Goal: Task Accomplishment & Management: Use online tool/utility

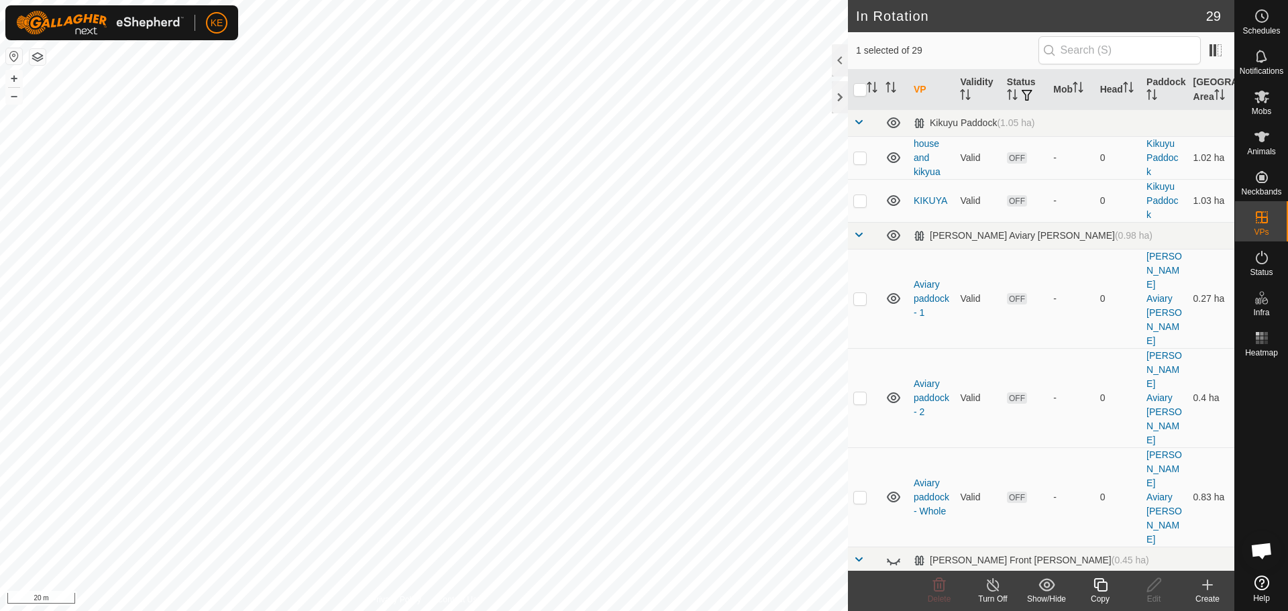
click at [1101, 588] on icon at bounding box center [1100, 585] width 17 height 16
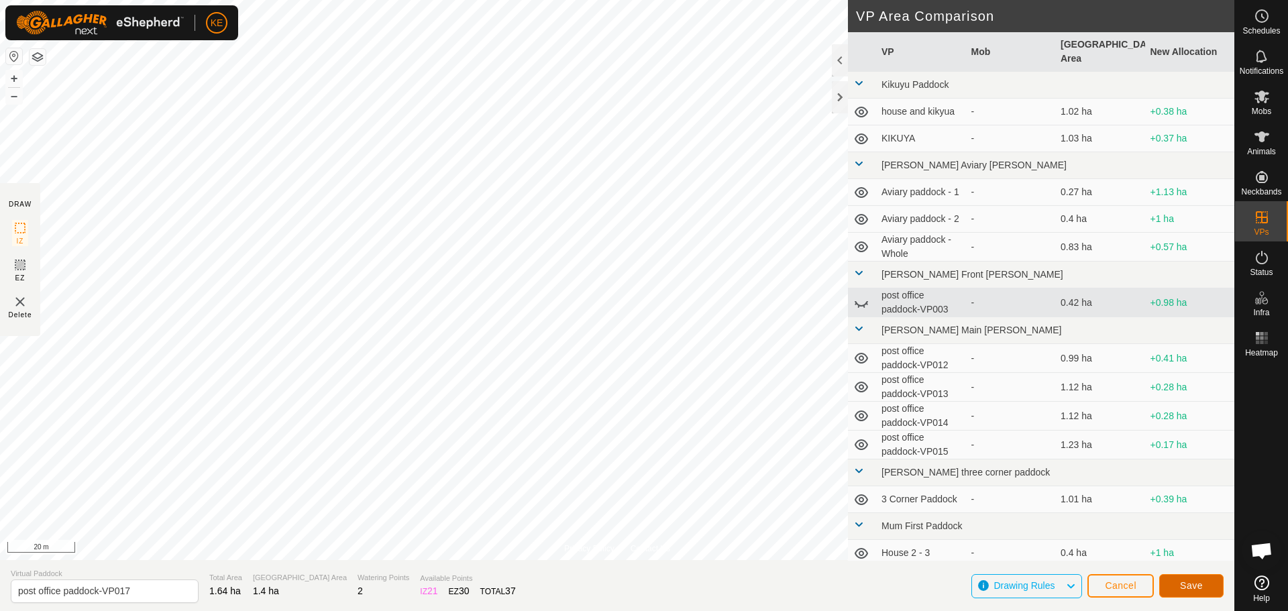
click at [1195, 590] on span "Save" at bounding box center [1191, 585] width 23 height 11
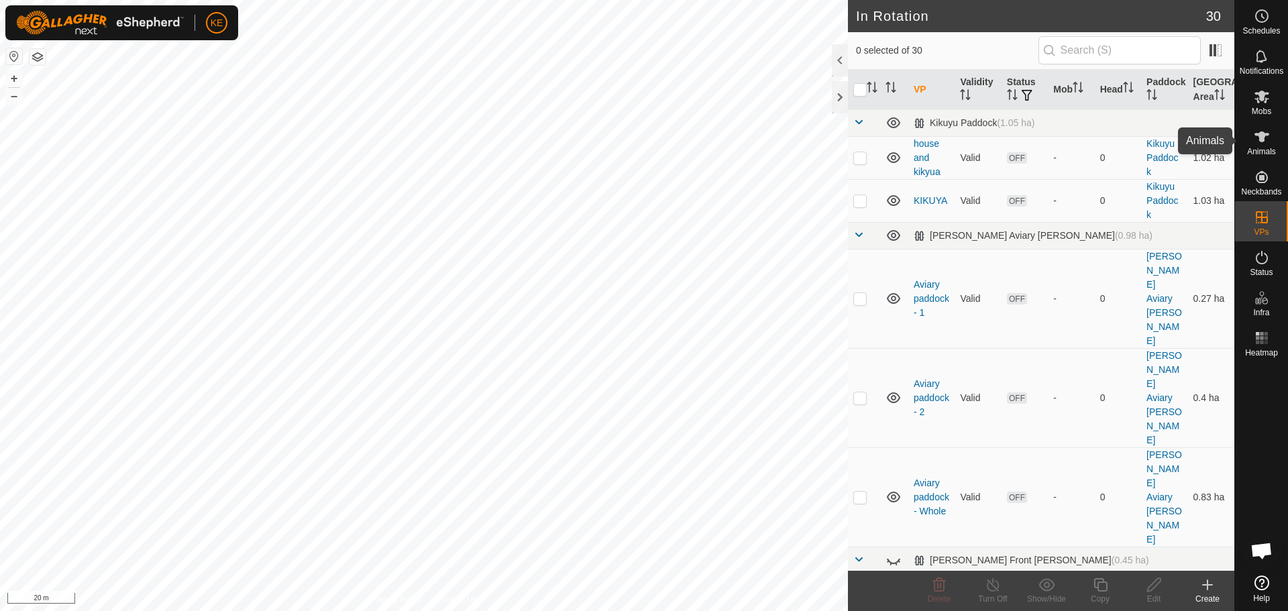
click at [1262, 145] on es-animals-svg-icon at bounding box center [1262, 136] width 24 height 21
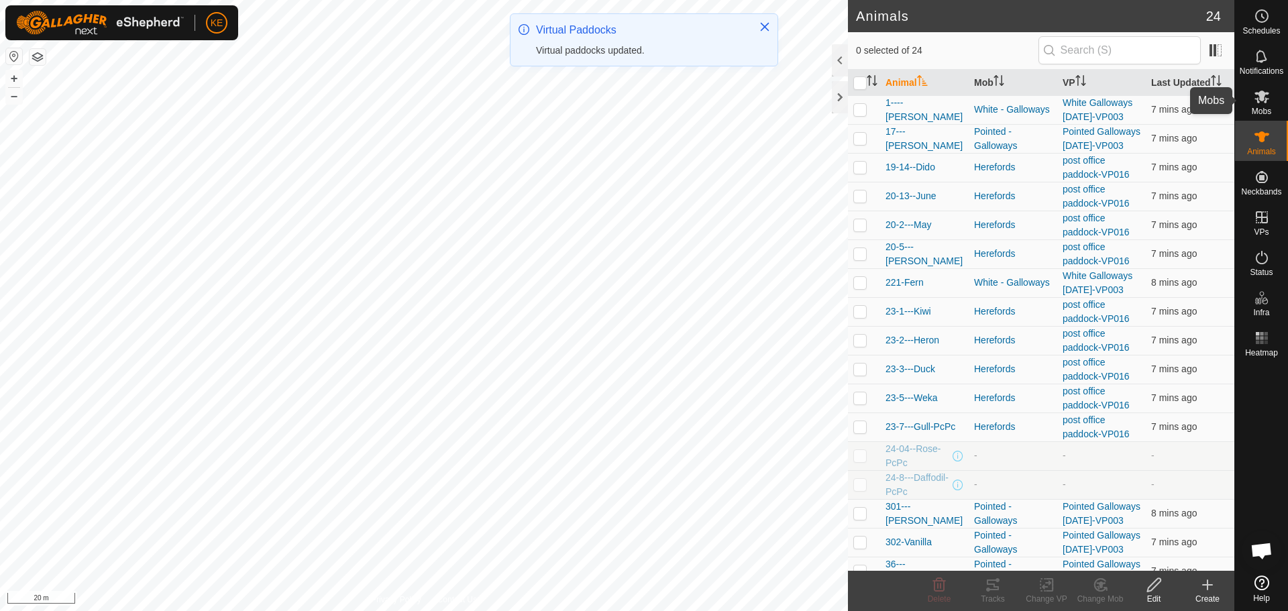
click at [1263, 101] on icon at bounding box center [1262, 97] width 16 height 16
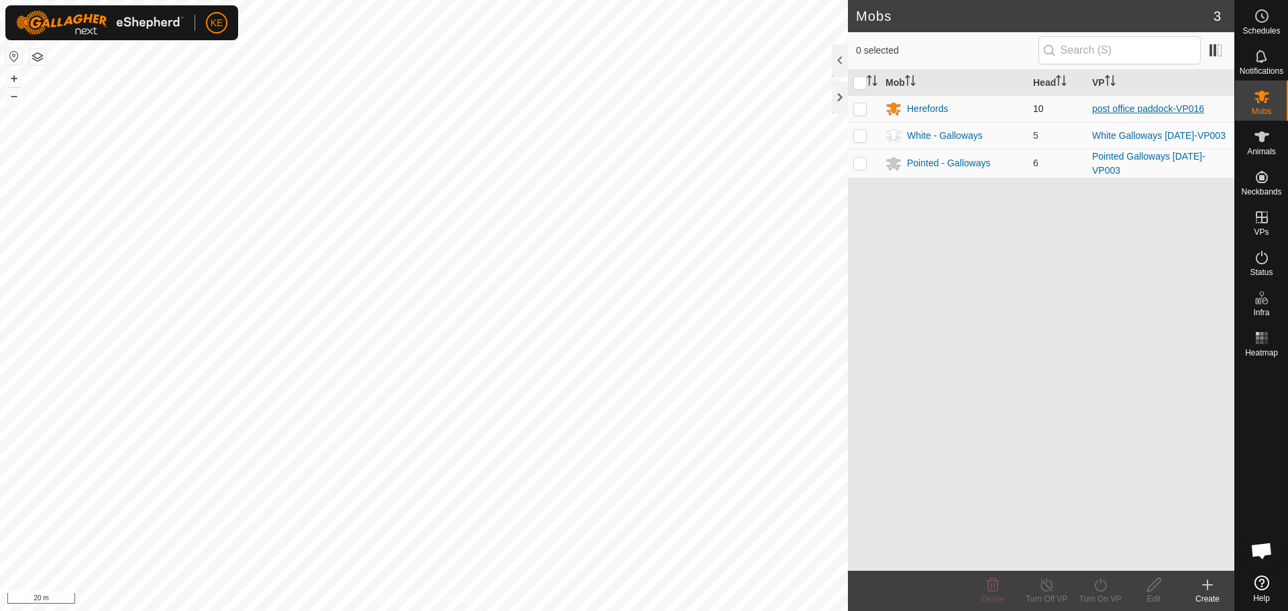
click at [1138, 111] on link "post office paddock-VP016" at bounding box center [1148, 108] width 112 height 11
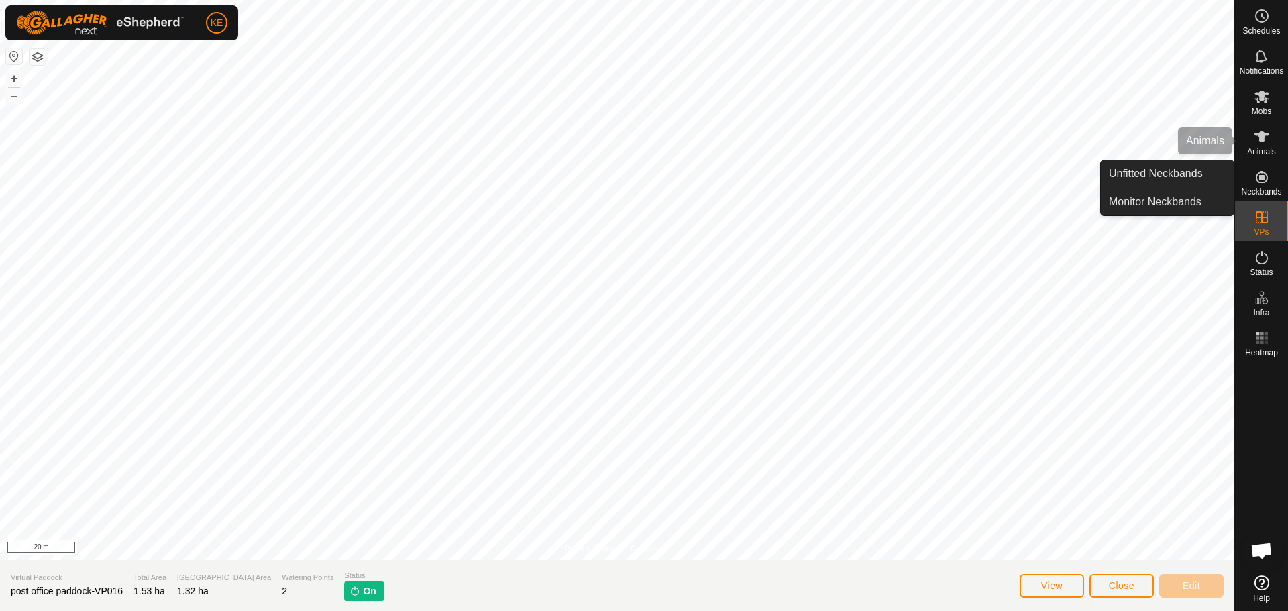
click at [1258, 148] on span "Animals" at bounding box center [1261, 152] width 29 height 8
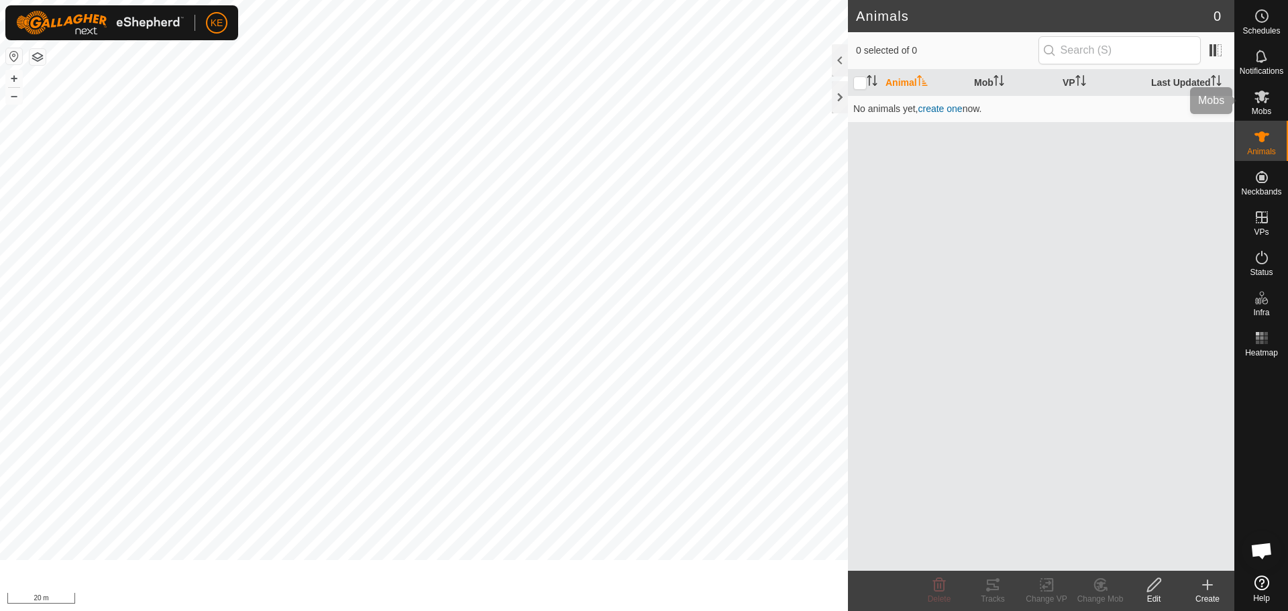
click at [1264, 99] on icon at bounding box center [1261, 97] width 15 height 13
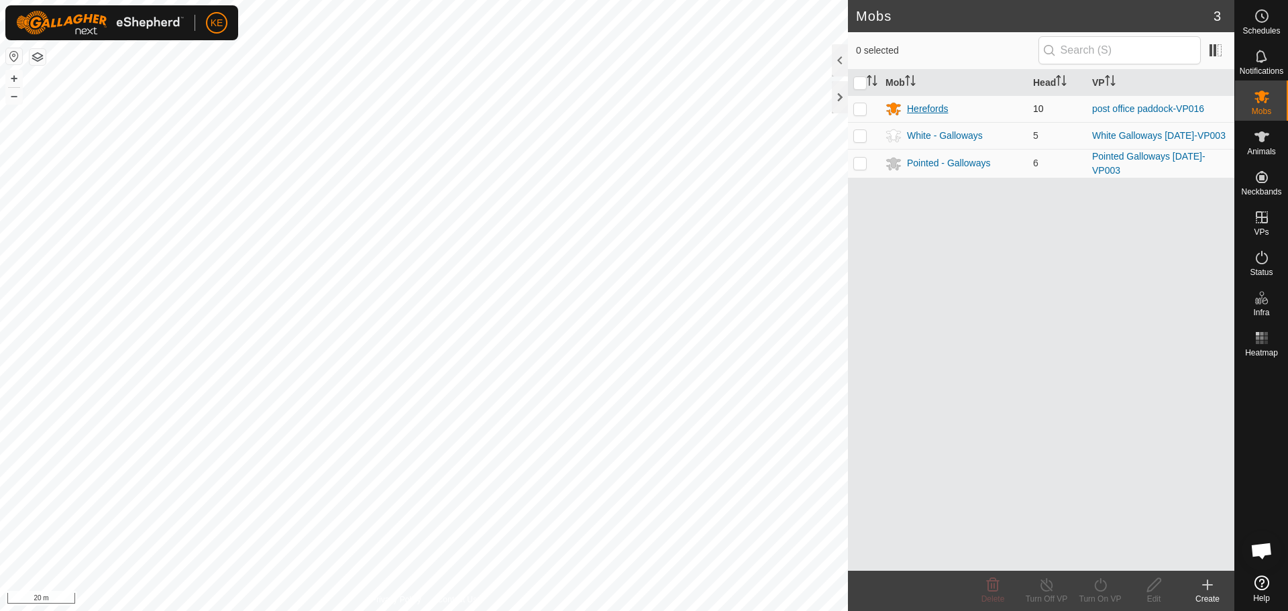
click at [920, 109] on div "Herefords" at bounding box center [927, 109] width 41 height 14
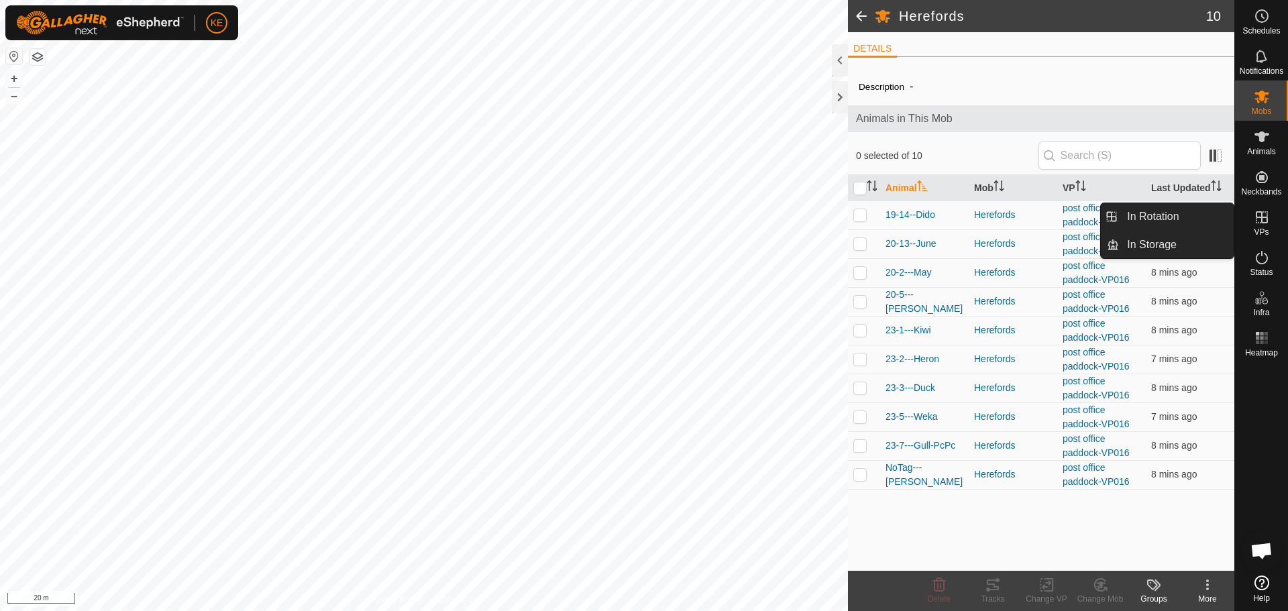
click at [1266, 222] on icon at bounding box center [1262, 217] width 12 height 12
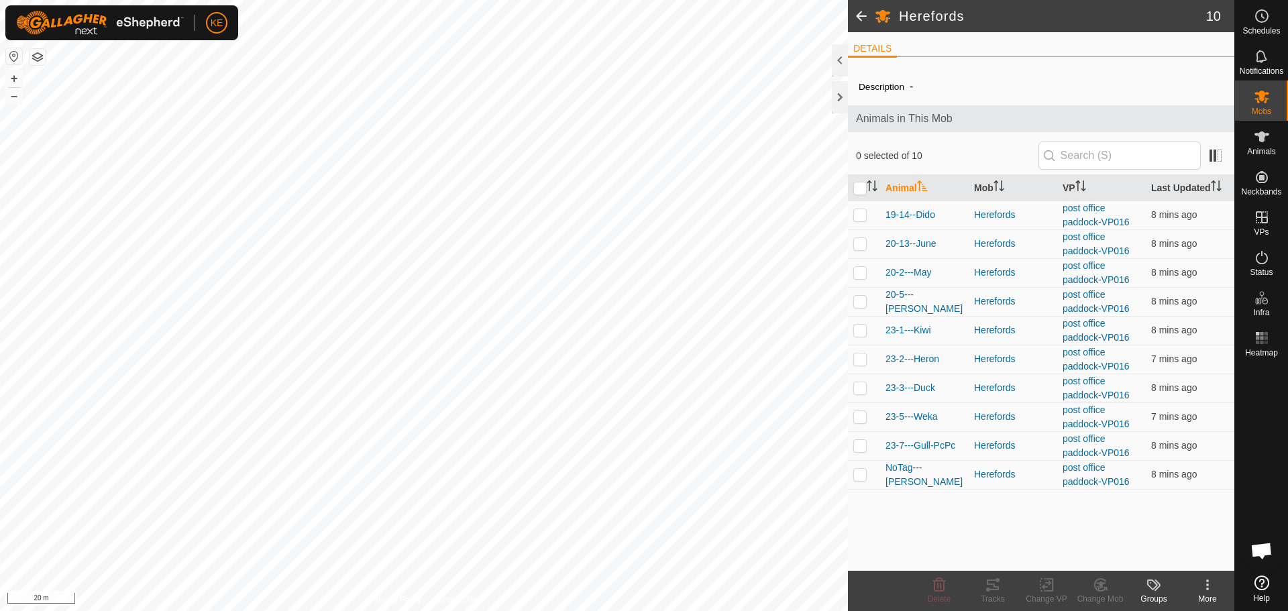
click at [861, 21] on span at bounding box center [861, 16] width 27 height 32
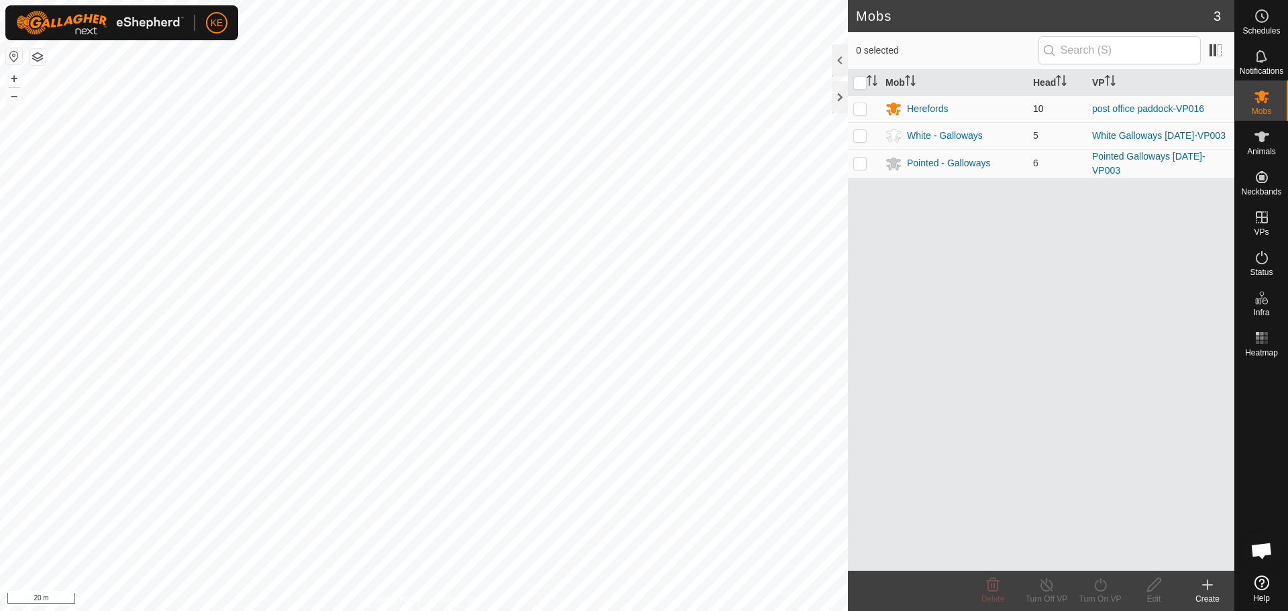
click at [855, 109] on p-checkbox at bounding box center [859, 108] width 13 height 11
checkbox input "true"
click at [1091, 590] on turn-on-svg-icon at bounding box center [1100, 585] width 54 height 16
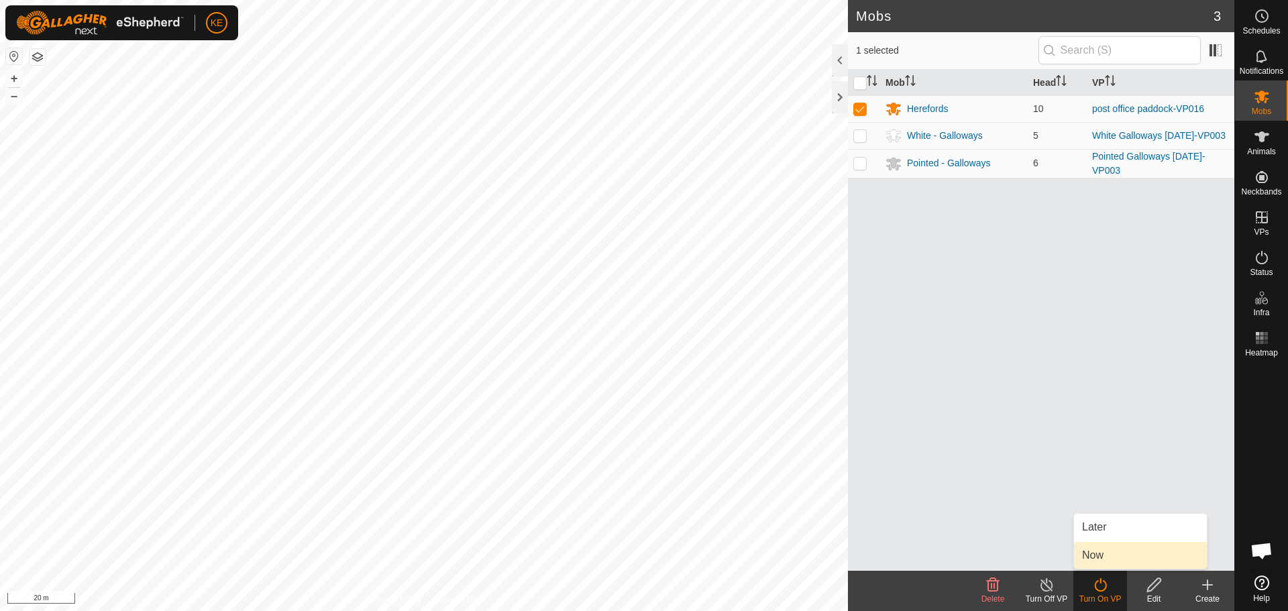
click at [1101, 554] on link "Now" at bounding box center [1140, 555] width 133 height 27
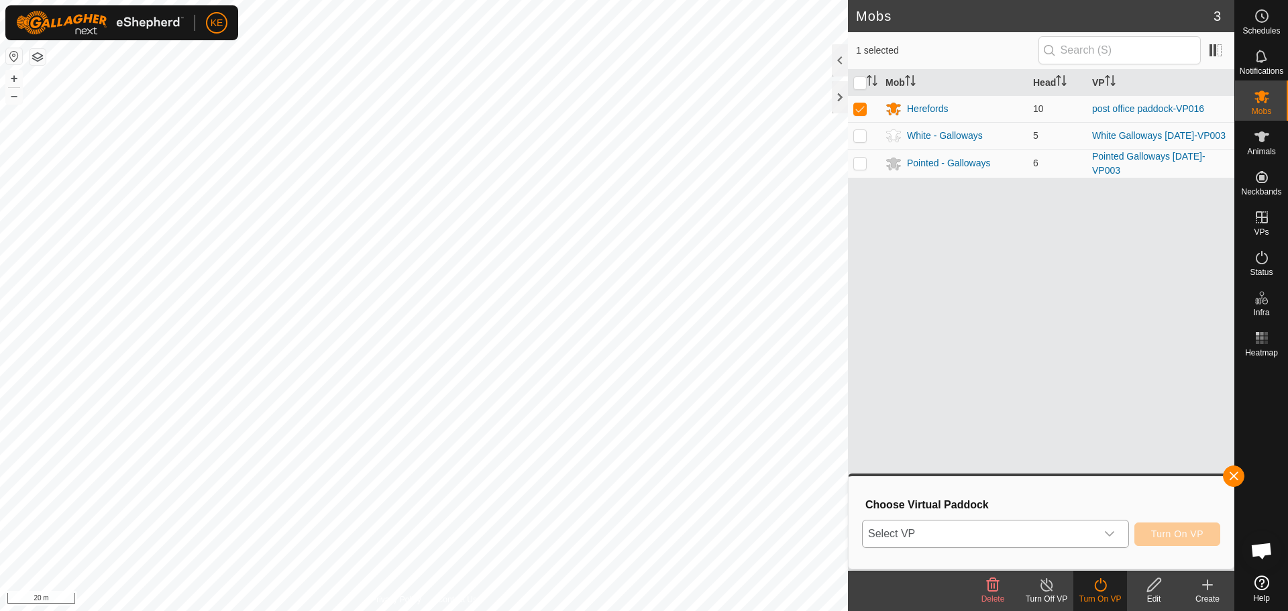
click at [1005, 527] on span "Select VP" at bounding box center [979, 534] width 233 height 27
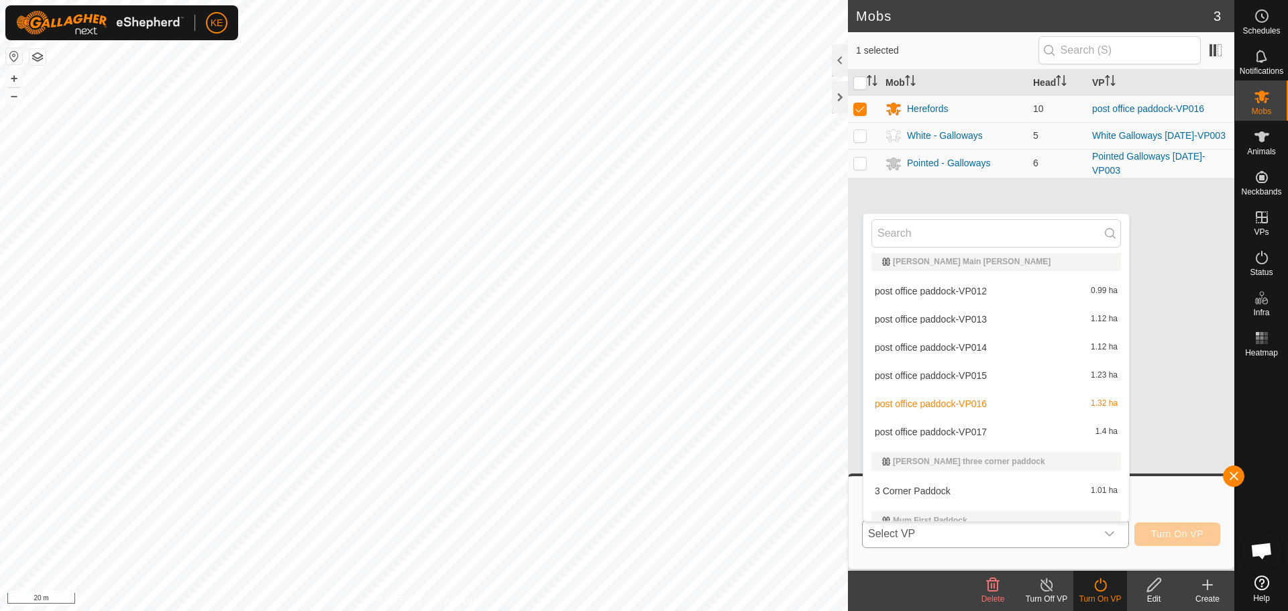
scroll to position [268, 0]
click at [968, 431] on li "post office paddock-VP017 1.4 ha" at bounding box center [996, 431] width 266 height 27
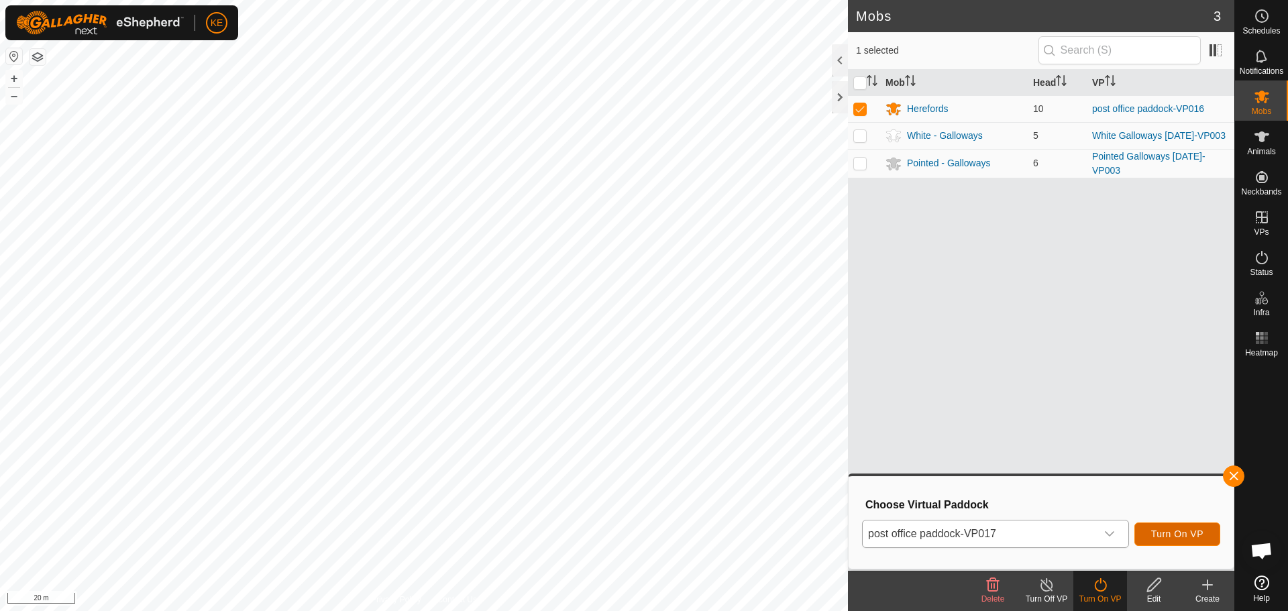
click at [1175, 537] on span "Turn On VP" at bounding box center [1177, 534] width 52 height 11
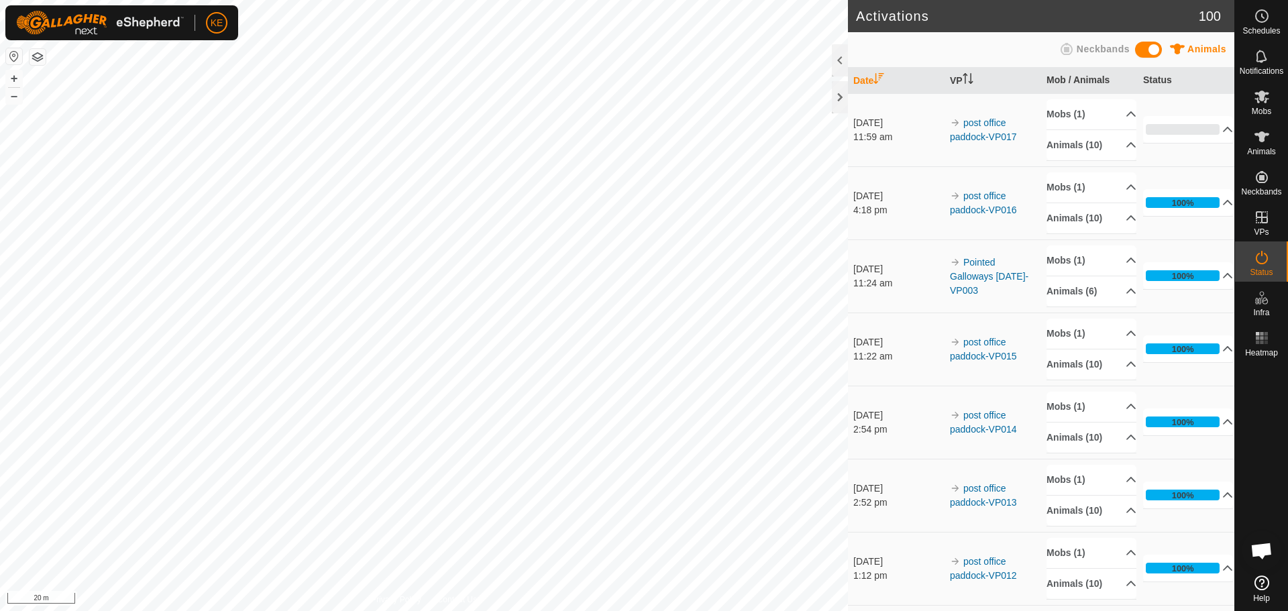
click at [859, 535] on div "Activations 100 Animals Neckbands Date VP Mob / Animals Status [DATE] 11:59 am …" at bounding box center [617, 305] width 1234 height 611
